Goal: Manage account settings

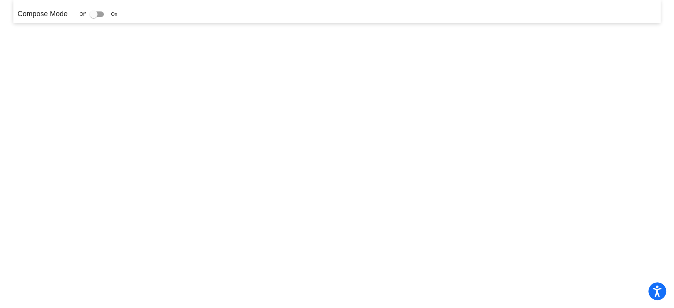
click at [96, 13] on div at bounding box center [94, 14] width 8 height 8
click at [94, 17] on input "checkbox" at bounding box center [93, 17] width 0 height 0
checkbox input "true"
drag, startPoint x: 92, startPoint y: 11, endPoint x: 102, endPoint y: 20, distance: 14.0
click at [102, 20] on div "Compose Mode Off On" at bounding box center [336, 11] width 647 height 23
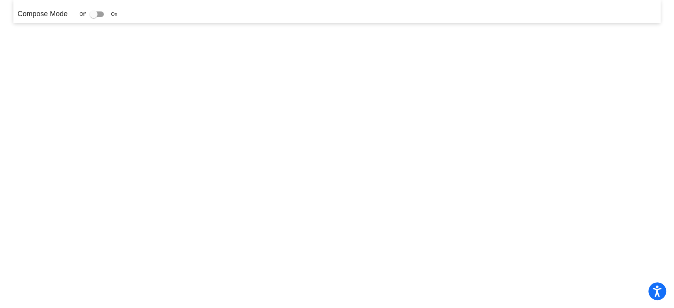
click at [91, 11] on div at bounding box center [94, 14] width 8 height 8
click at [93, 17] on input "checkbox" at bounding box center [93, 17] width 0 height 0
drag, startPoint x: 91, startPoint y: 11, endPoint x: 115, endPoint y: 11, distance: 23.7
click at [115, 11] on div "Off On" at bounding box center [98, 13] width 38 height 9
click at [114, 14] on span "On" at bounding box center [114, 14] width 6 height 7
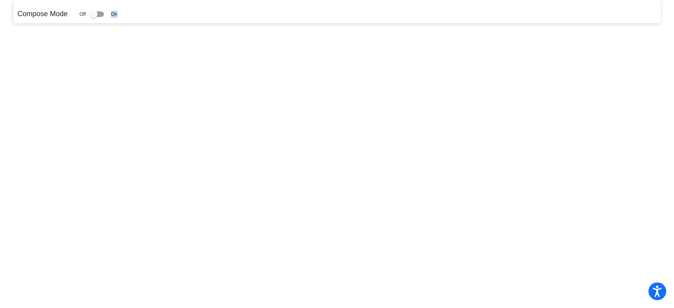
click at [114, 14] on span "On" at bounding box center [114, 14] width 6 height 7
drag, startPoint x: 114, startPoint y: 14, endPoint x: 102, endPoint y: 10, distance: 12.7
click at [102, 10] on div "Off On" at bounding box center [98, 13] width 38 height 9
click at [101, 16] on div at bounding box center [97, 14] width 14 height 6
click at [94, 17] on input "checkbox" at bounding box center [93, 17] width 0 height 0
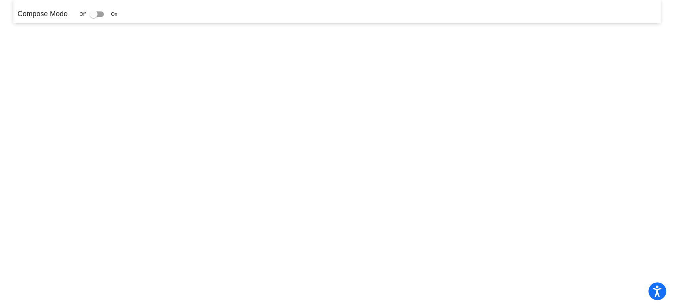
click at [101, 16] on div at bounding box center [97, 14] width 14 height 6
click at [94, 17] on input "checkbox" at bounding box center [93, 17] width 0 height 0
click at [101, 16] on div at bounding box center [97, 14] width 14 height 6
click at [94, 17] on input "checkbox" at bounding box center [93, 17] width 0 height 0
click at [92, 14] on div at bounding box center [94, 14] width 8 height 8
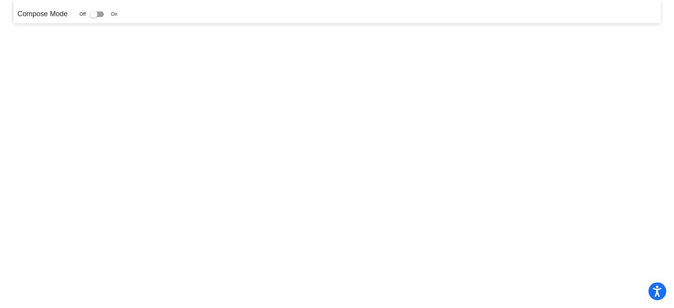
click at [93, 17] on input "checkbox" at bounding box center [93, 17] width 0 height 0
checkbox input "true"
click at [95, 14] on div at bounding box center [94, 14] width 8 height 8
click at [94, 17] on input "checkbox" at bounding box center [93, 17] width 0 height 0
click at [95, 14] on div at bounding box center [94, 14] width 8 height 8
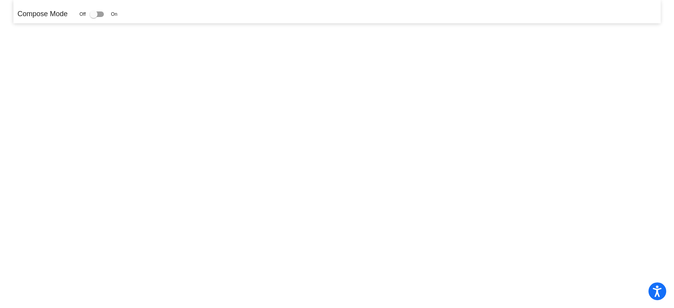
click at [94, 17] on input "checkbox" at bounding box center [93, 17] width 0 height 0
click at [95, 14] on div at bounding box center [94, 14] width 8 height 8
click at [94, 17] on input "checkbox" at bounding box center [93, 17] width 0 height 0
checkbox input "true"
